Goal: Information Seeking & Learning: Find contact information

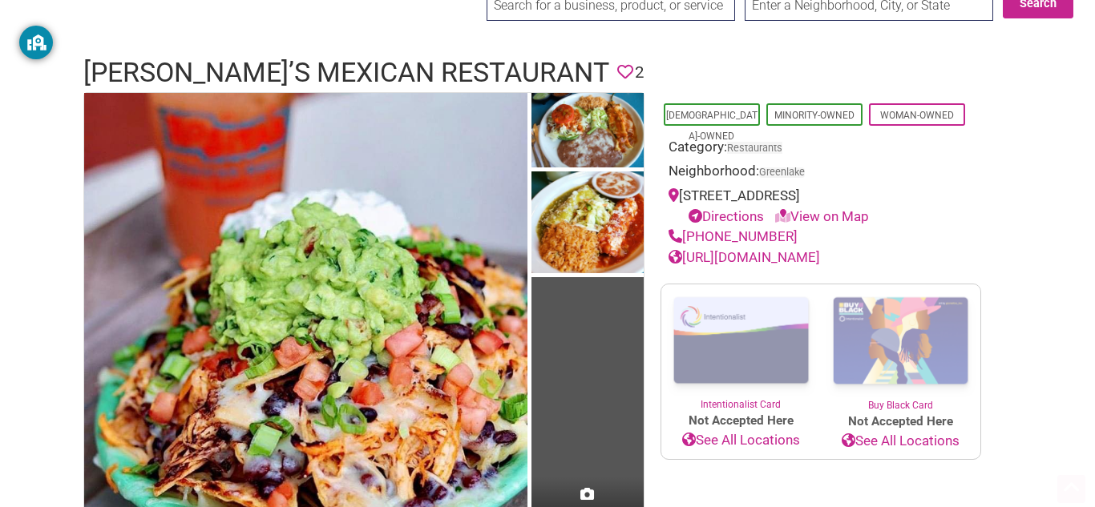
scroll to position [106, 0]
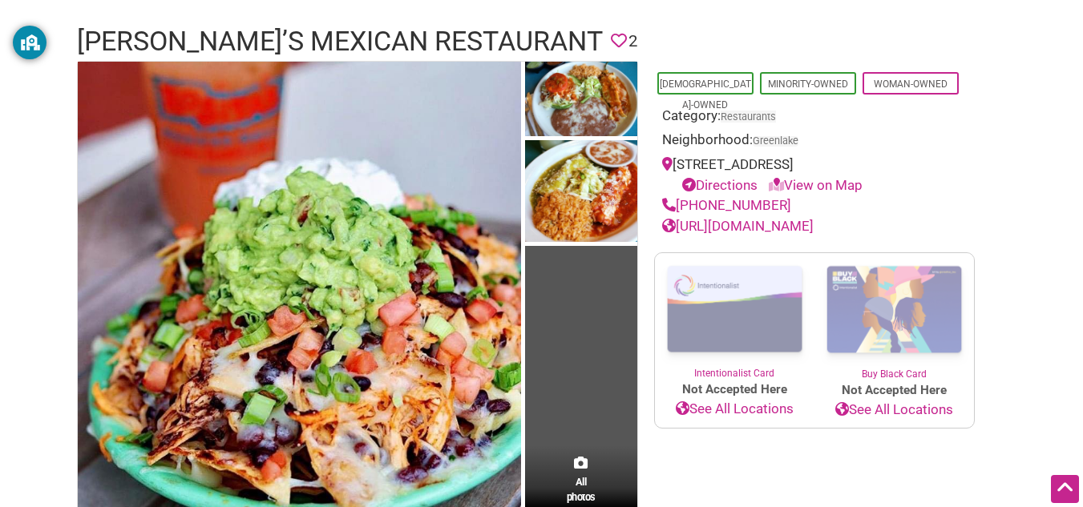
click at [570, 413] on td "All photos (5)" at bounding box center [581, 296] width 112 height 468
click at [576, 499] on span "All photos (5)" at bounding box center [581, 498] width 29 height 46
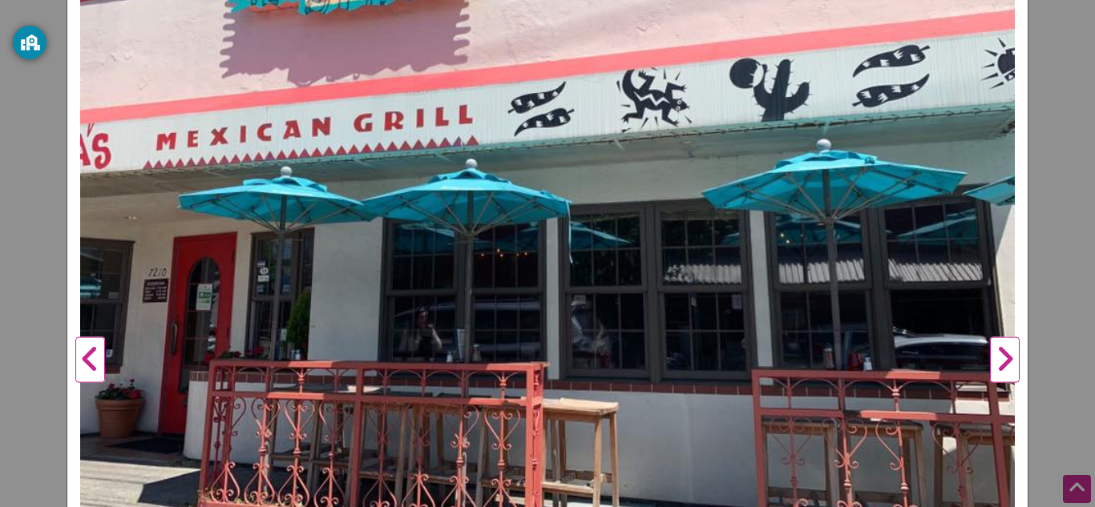
scroll to position [295, 0]
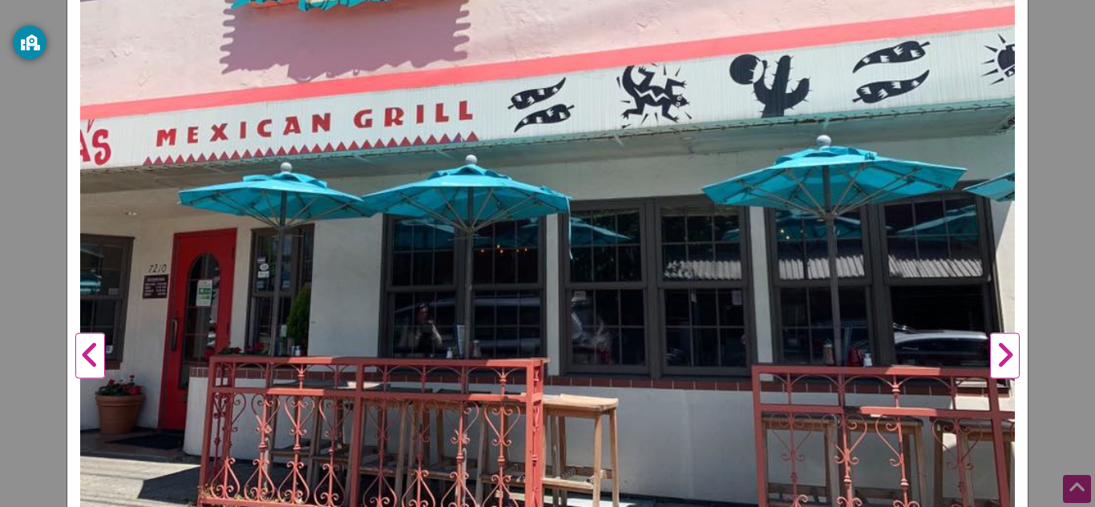
click at [1001, 357] on button "Next" at bounding box center [1005, 357] width 44 height 1000
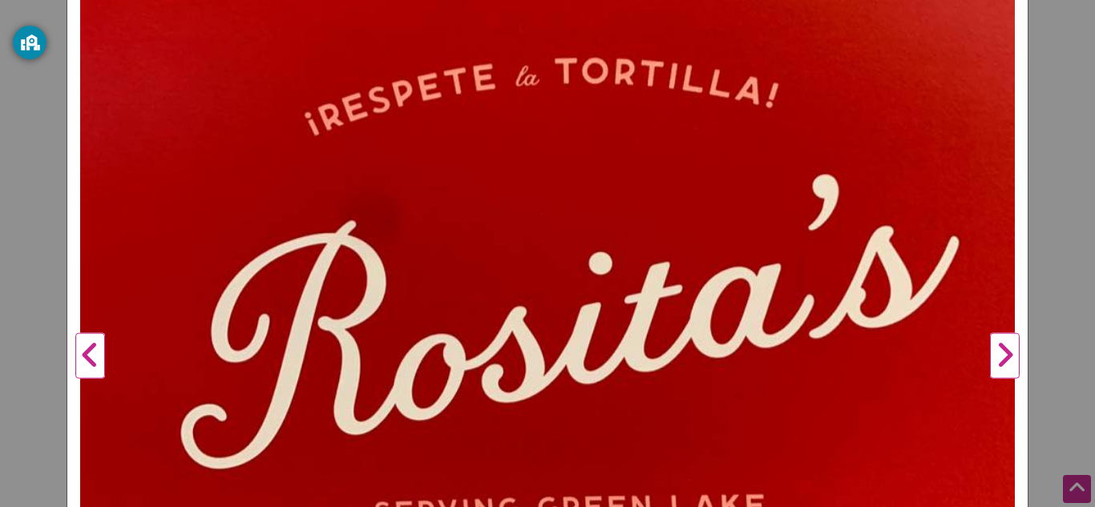
click at [1001, 357] on button "Next" at bounding box center [1005, 357] width 44 height 1000
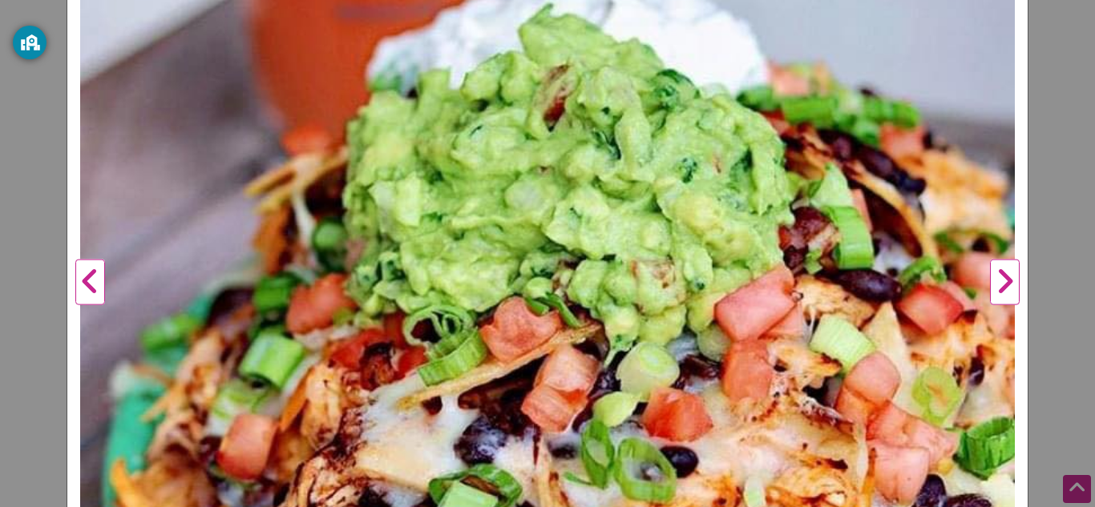
scroll to position [369, 0]
click at [988, 285] on button "Next" at bounding box center [1005, 283] width 44 height 1000
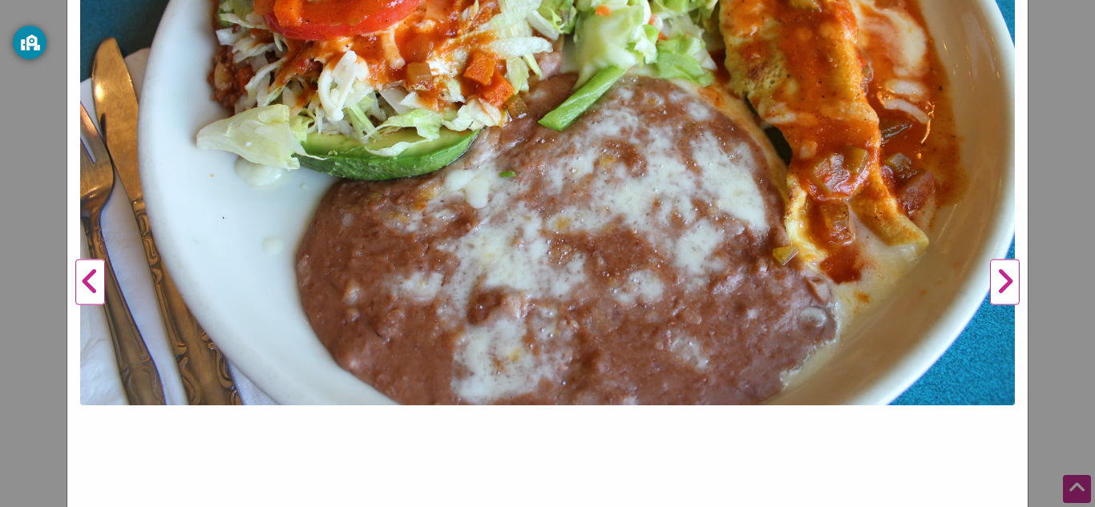
click at [988, 285] on button "Next" at bounding box center [1005, 283] width 44 height 1000
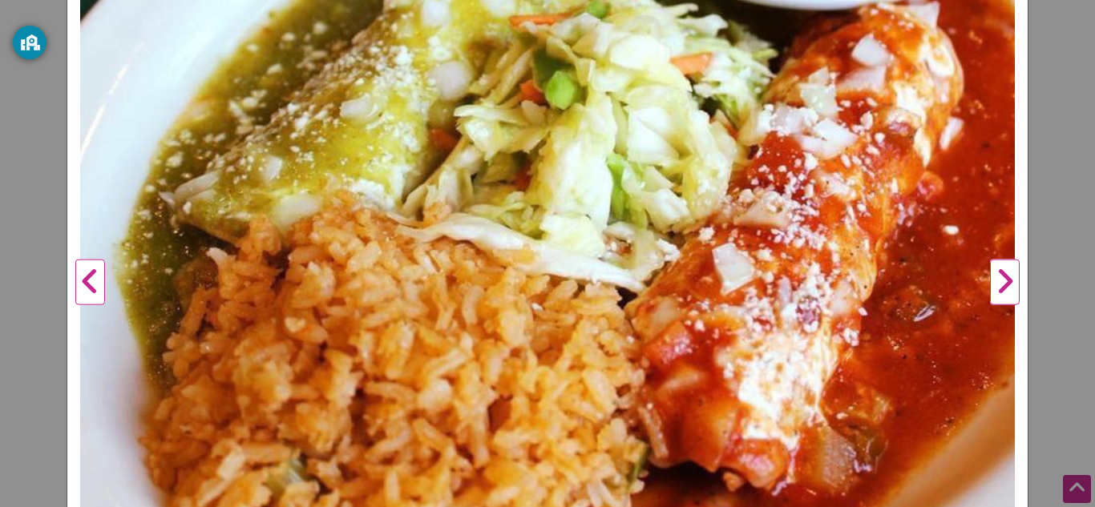
click at [988, 285] on button "Next" at bounding box center [1005, 283] width 44 height 1000
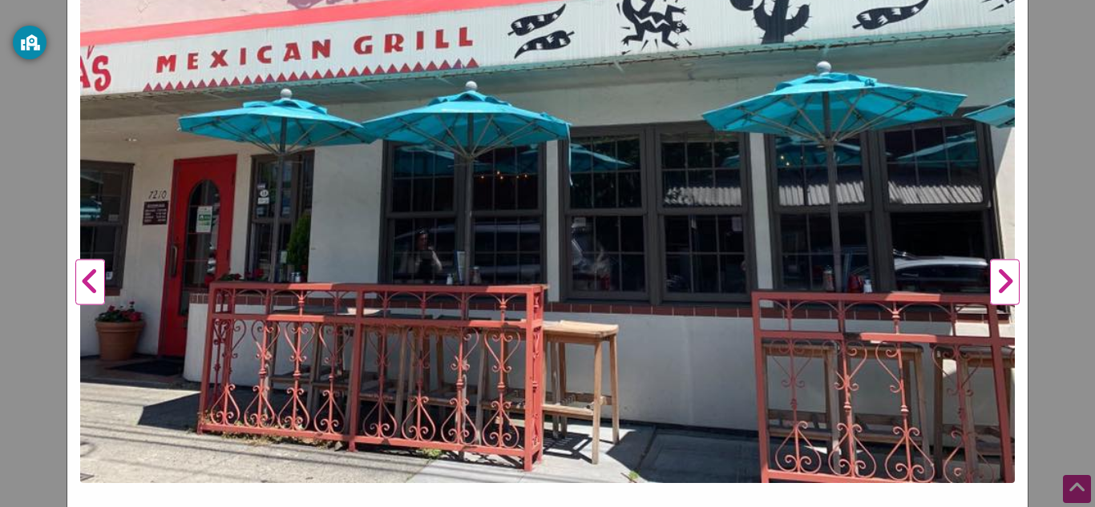
click at [988, 285] on button "Next" at bounding box center [1005, 283] width 44 height 1000
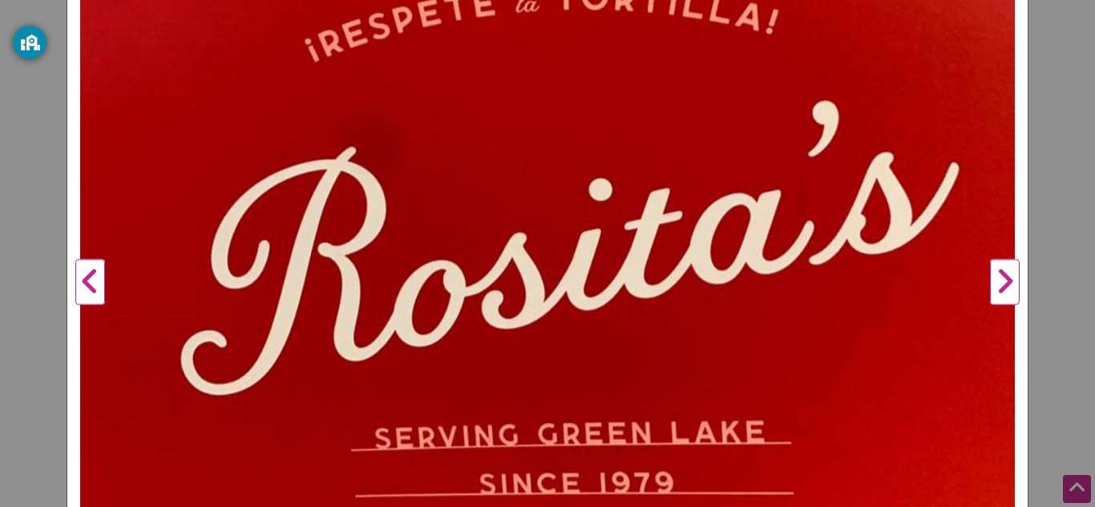
click at [988, 285] on button "Next" at bounding box center [1005, 283] width 44 height 1000
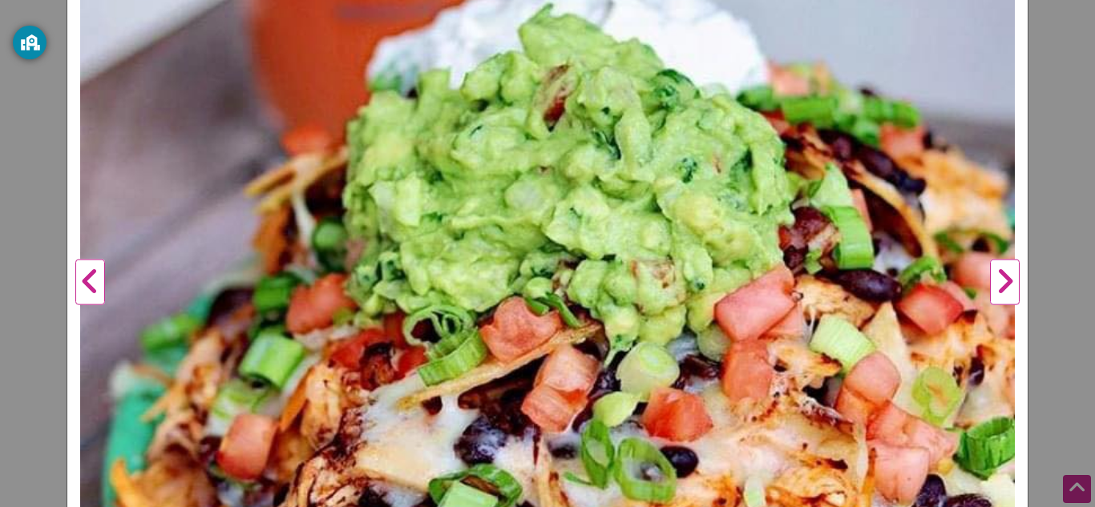
drag, startPoint x: 761, startPoint y: 299, endPoint x: 998, endPoint y: 283, distance: 237.8
click at [998, 283] on button "Next" at bounding box center [1005, 283] width 44 height 1000
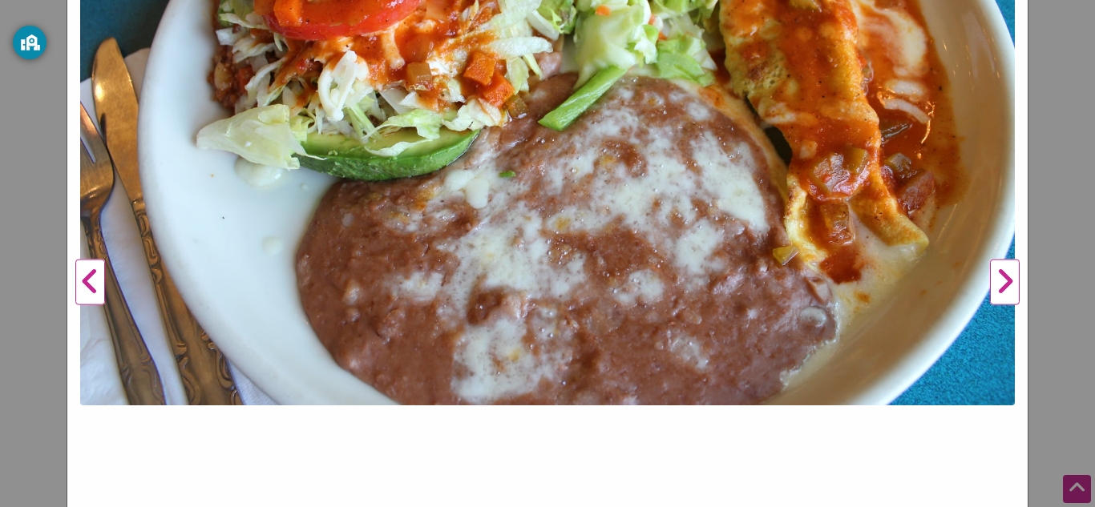
click at [998, 283] on button "Next" at bounding box center [1005, 283] width 44 height 1000
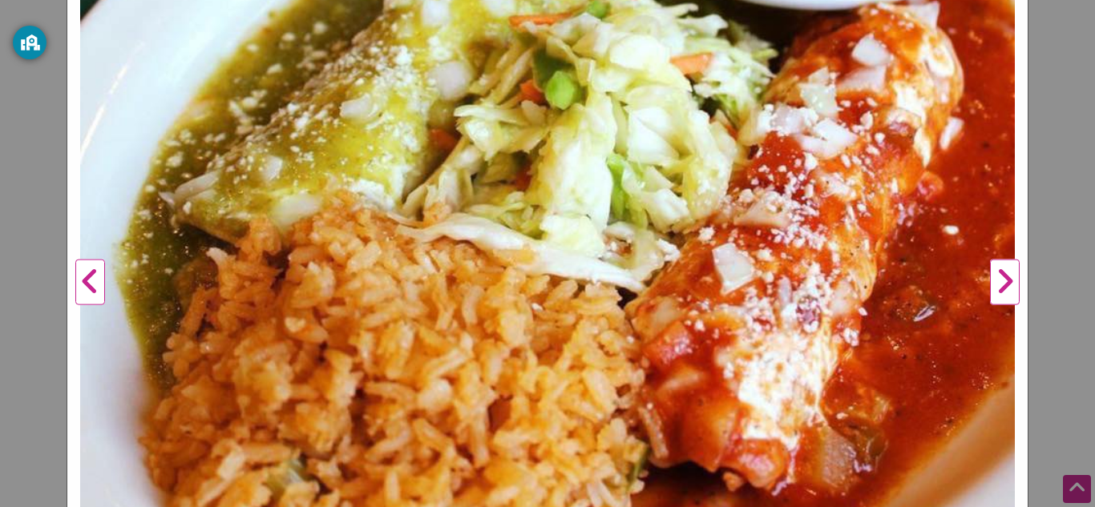
click at [998, 283] on button "Next" at bounding box center [1005, 283] width 44 height 1000
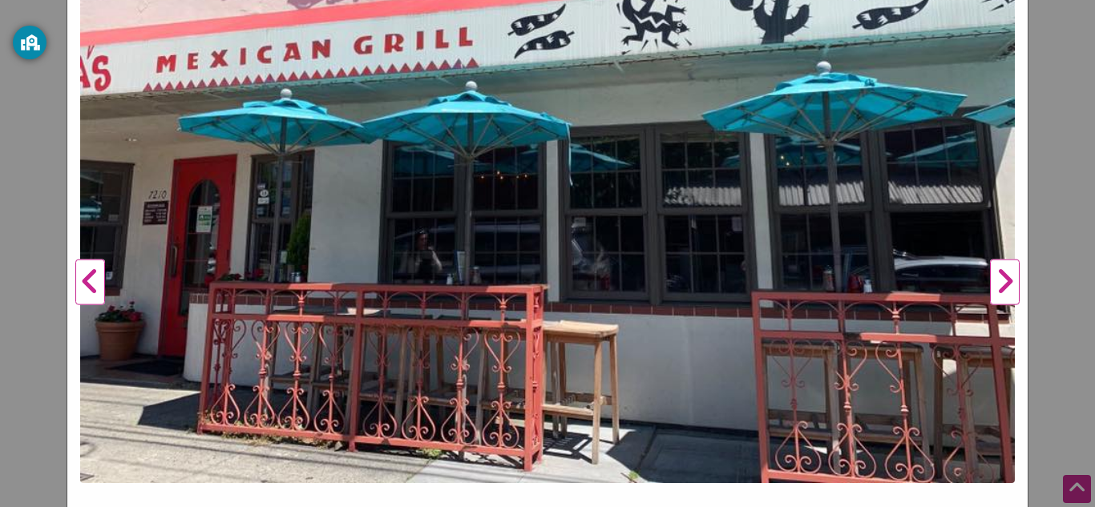
click at [1001, 286] on button "Next" at bounding box center [1005, 283] width 44 height 1000
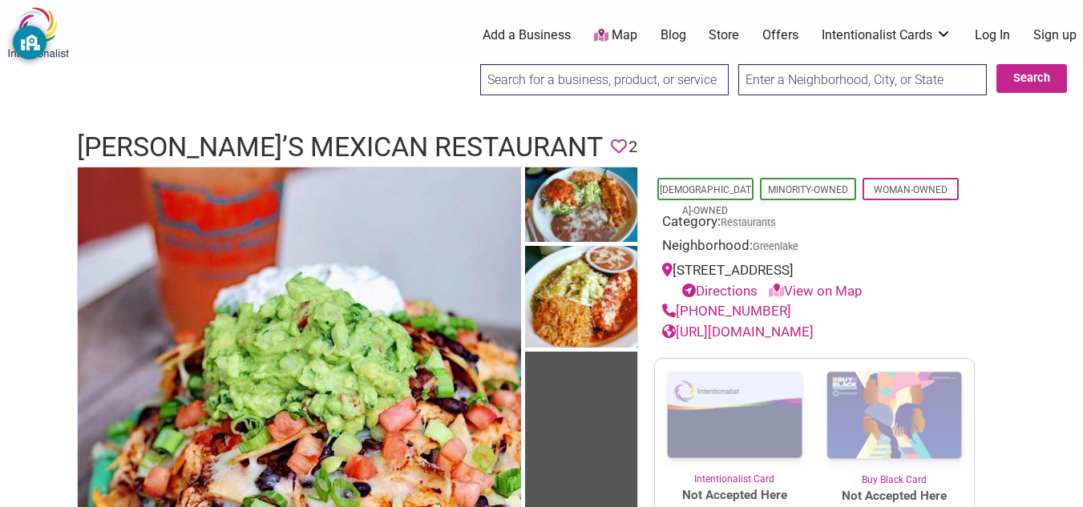
drag, startPoint x: 935, startPoint y: 267, endPoint x: 676, endPoint y: 265, distance: 258.9
click at [676, 265] on div "[STREET_ADDRESS] Directions View on Map" at bounding box center [814, 281] width 305 height 41
copy div "[STREET_ADDRESS]"
